Goal: Information Seeking & Learning: Compare options

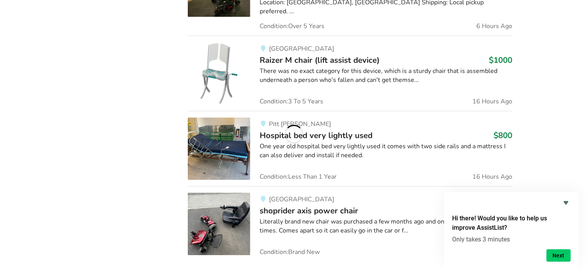
scroll to position [819, 0]
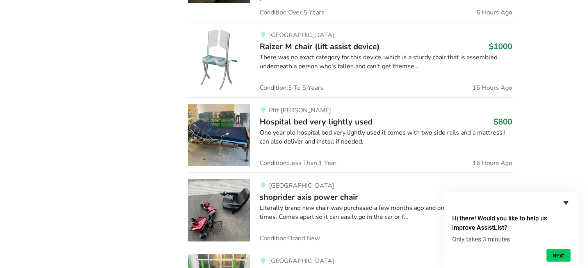
click at [565, 203] on icon "Hide survey" at bounding box center [566, 203] width 5 height 4
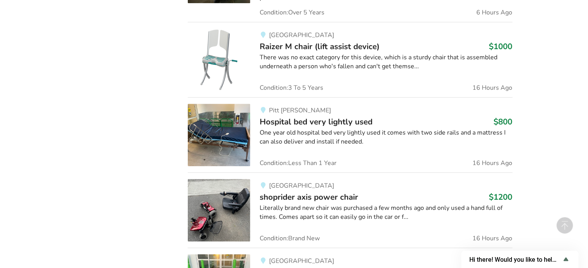
click at [348, 204] on div "Literally brand new chair was purchased a few months ago and only used a hand f…" at bounding box center [386, 213] width 253 height 18
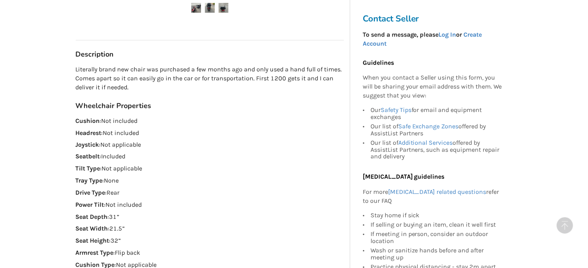
scroll to position [390, 0]
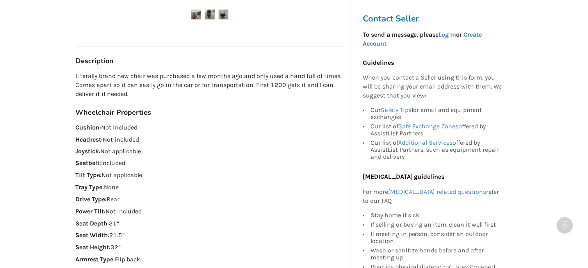
click at [194, 14] on img at bounding box center [196, 15] width 10 height 10
click at [197, 14] on img at bounding box center [196, 15] width 10 height 10
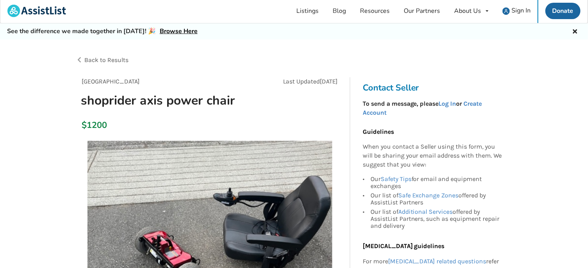
scroll to position [0, 0]
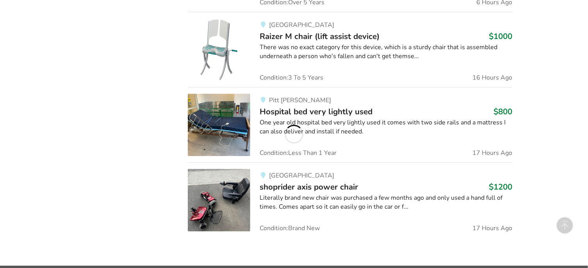
scroll to position [839, 0]
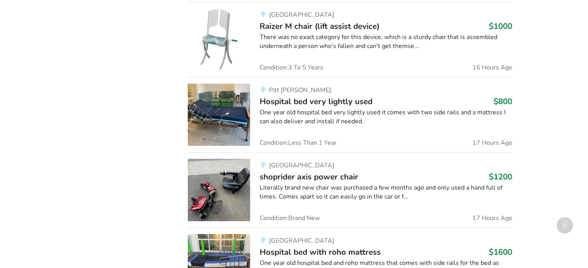
click at [355, 183] on div "Literally brand new chair was purchased a few months ago and only used a hand f…" at bounding box center [386, 192] width 253 height 18
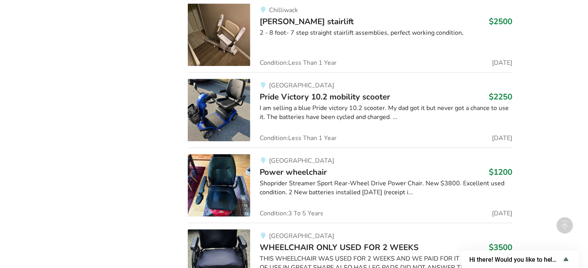
scroll to position [2986, 0]
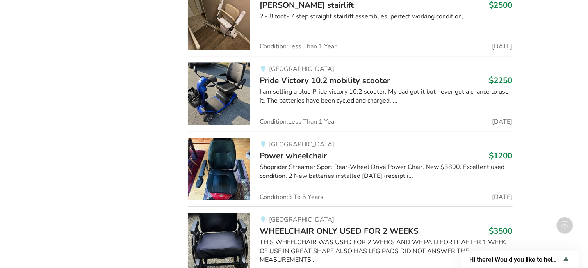
click at [230, 159] on img at bounding box center [219, 169] width 62 height 62
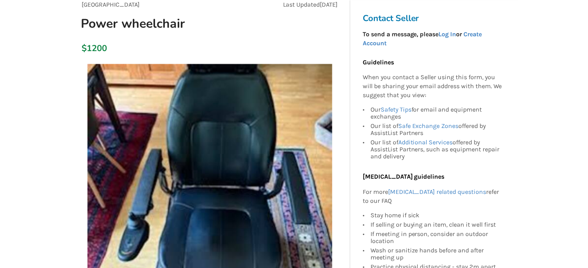
scroll to position [156, 0]
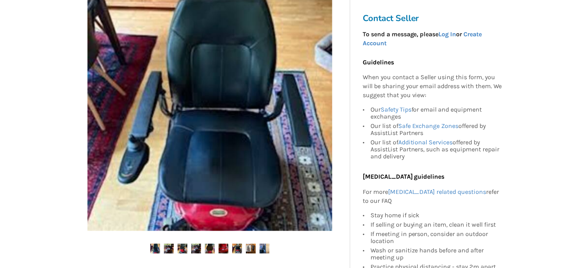
click at [168, 250] on img at bounding box center [169, 249] width 10 height 10
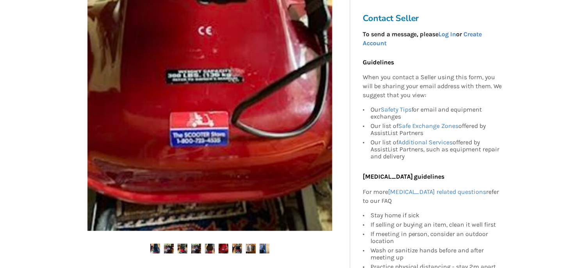
click at [261, 249] on img at bounding box center [265, 249] width 10 height 10
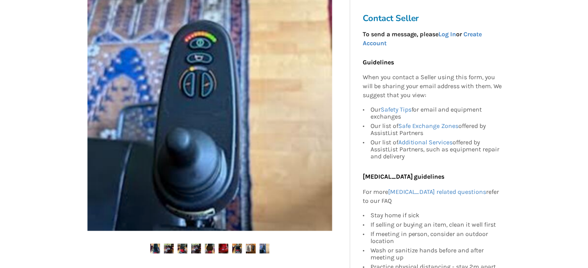
click at [249, 248] on img at bounding box center [251, 249] width 10 height 10
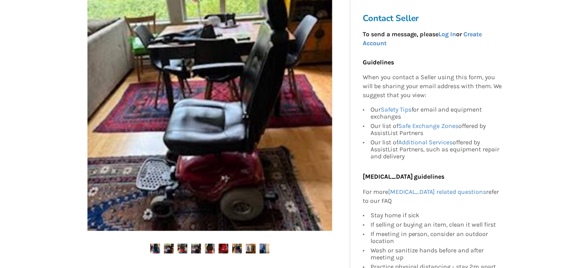
click at [235, 247] on img at bounding box center [237, 249] width 10 height 10
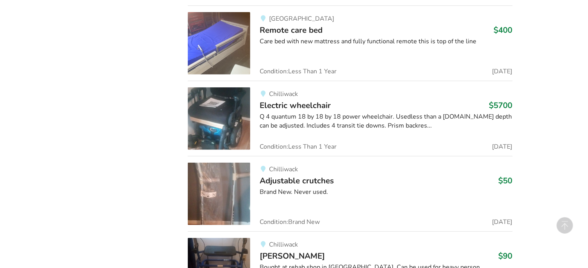
scroll to position [3454, 0]
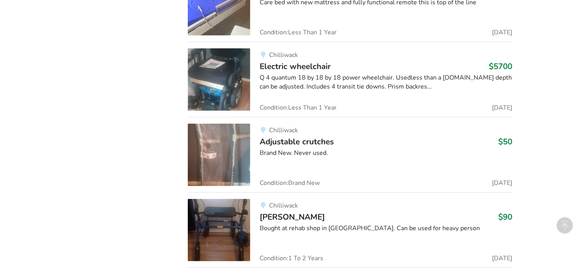
drag, startPoint x: 300, startPoint y: 259, endPoint x: 296, endPoint y: 265, distance: 7.5
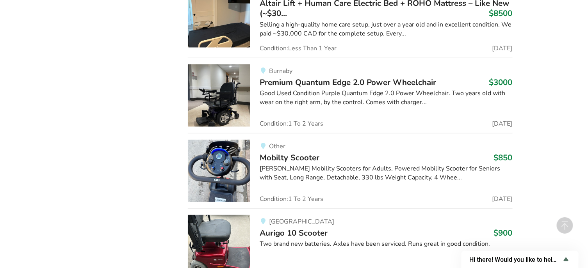
scroll to position [4664, 0]
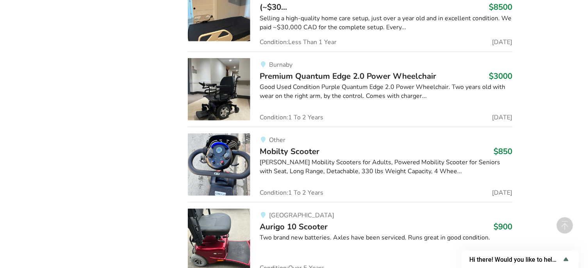
click at [300, 71] on span "Premium Quantum Edge 2.0 Power Wheelchair" at bounding box center [348, 76] width 176 height 11
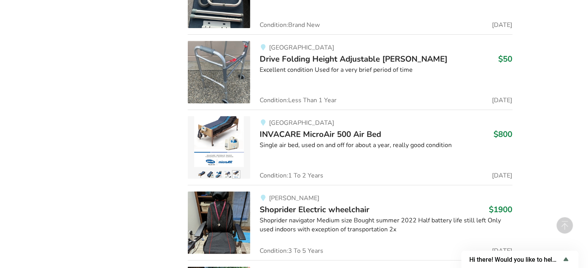
scroll to position [6509, 0]
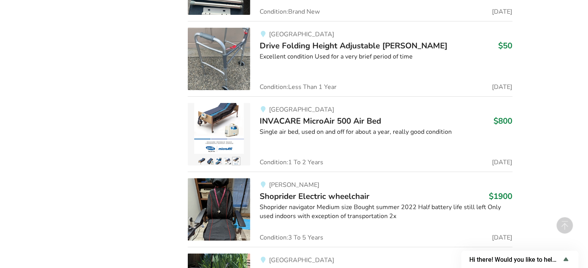
click at [220, 204] on img at bounding box center [219, 209] width 62 height 62
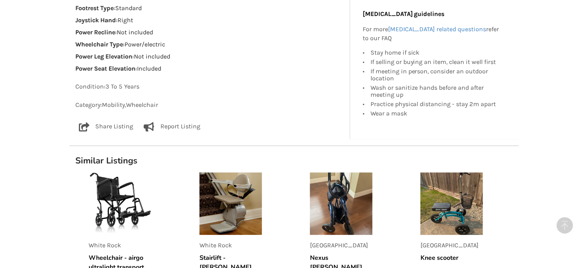
scroll to position [742, 0]
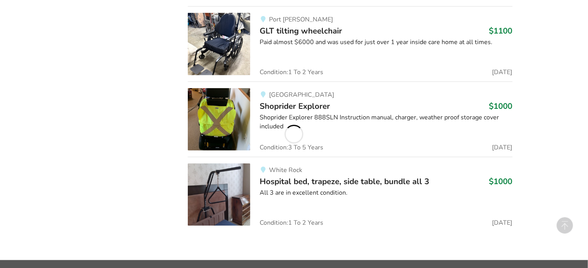
scroll to position [3187, 0]
